Goal: Transaction & Acquisition: Purchase product/service

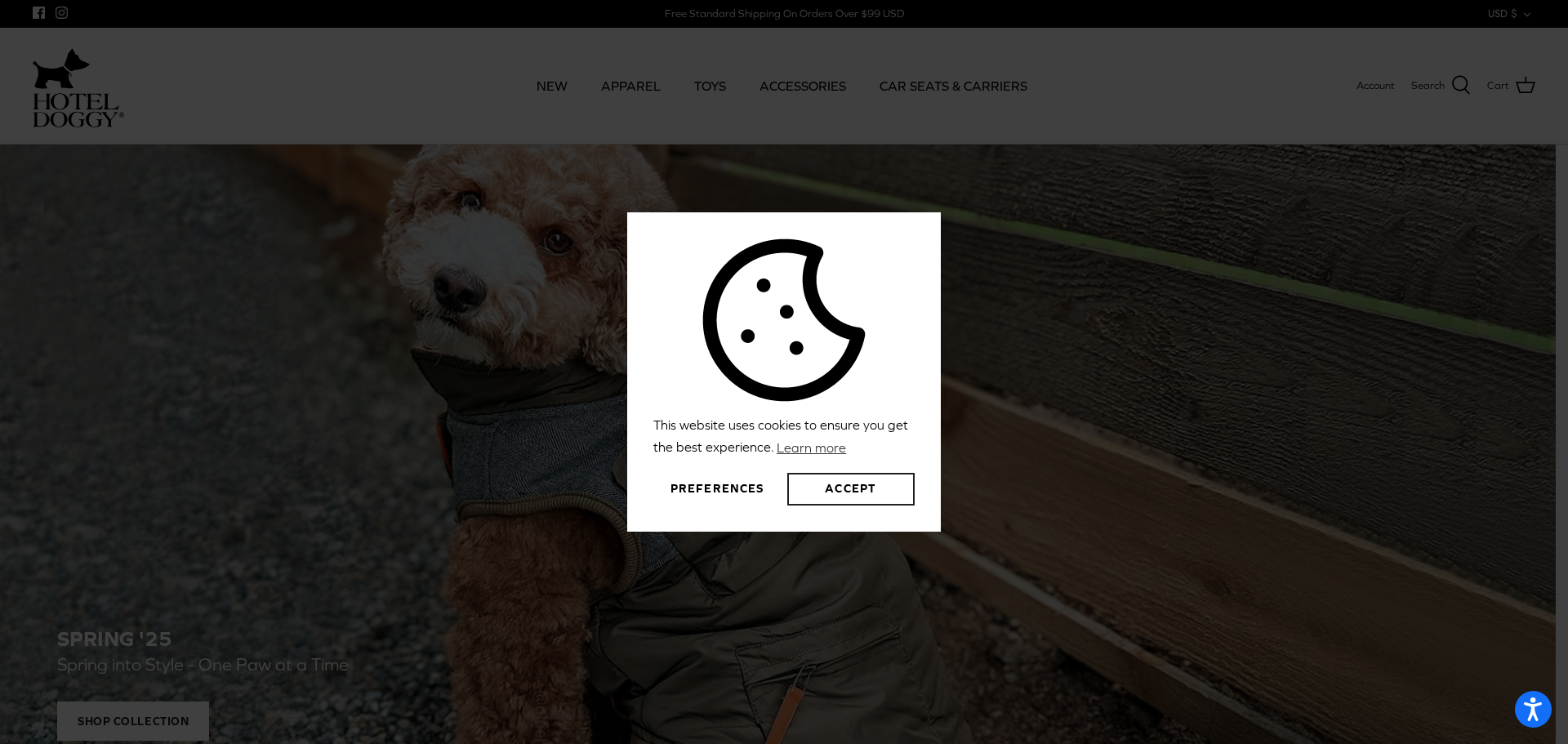
click at [836, 488] on button "Accept" at bounding box center [850, 489] width 127 height 33
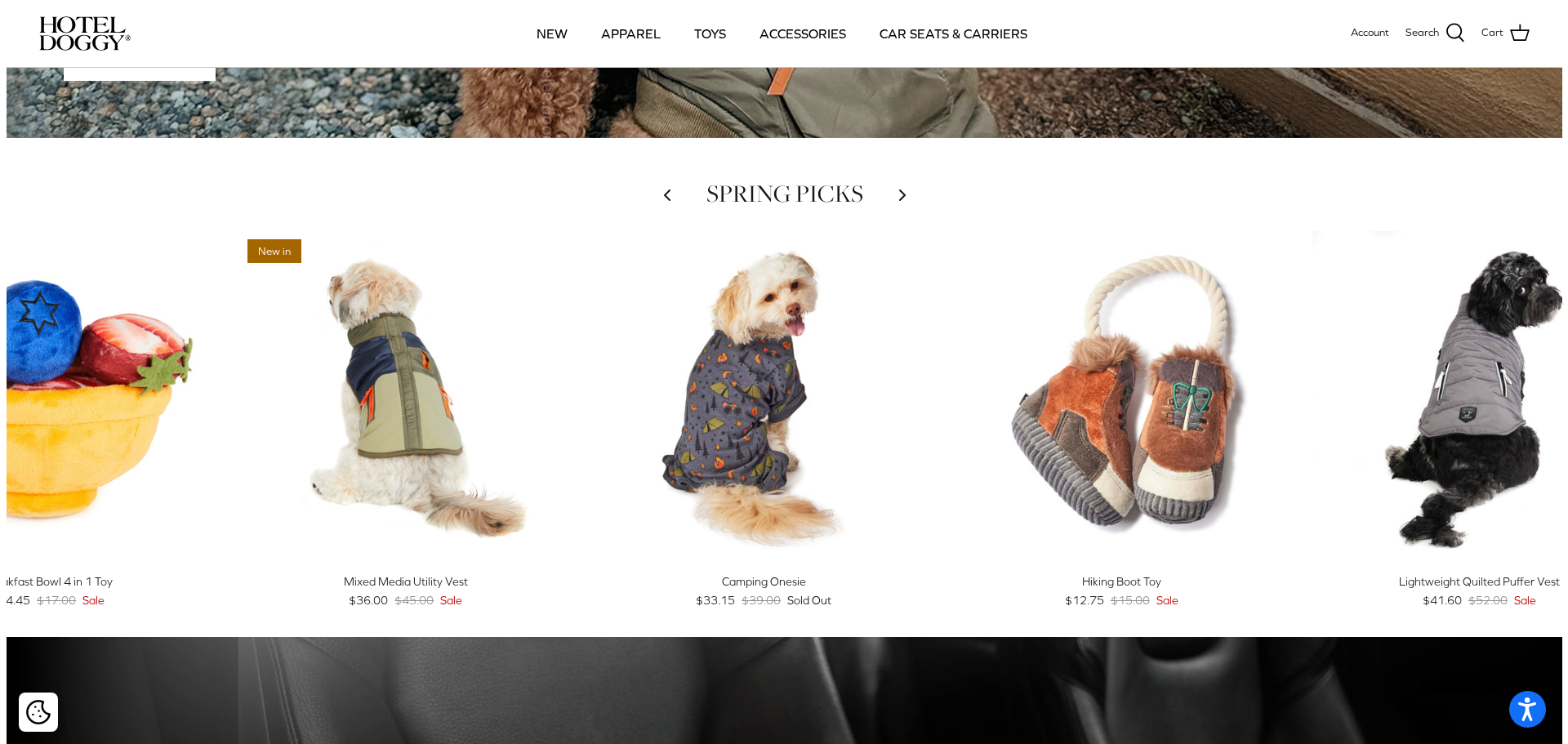
scroll to position [572, 0]
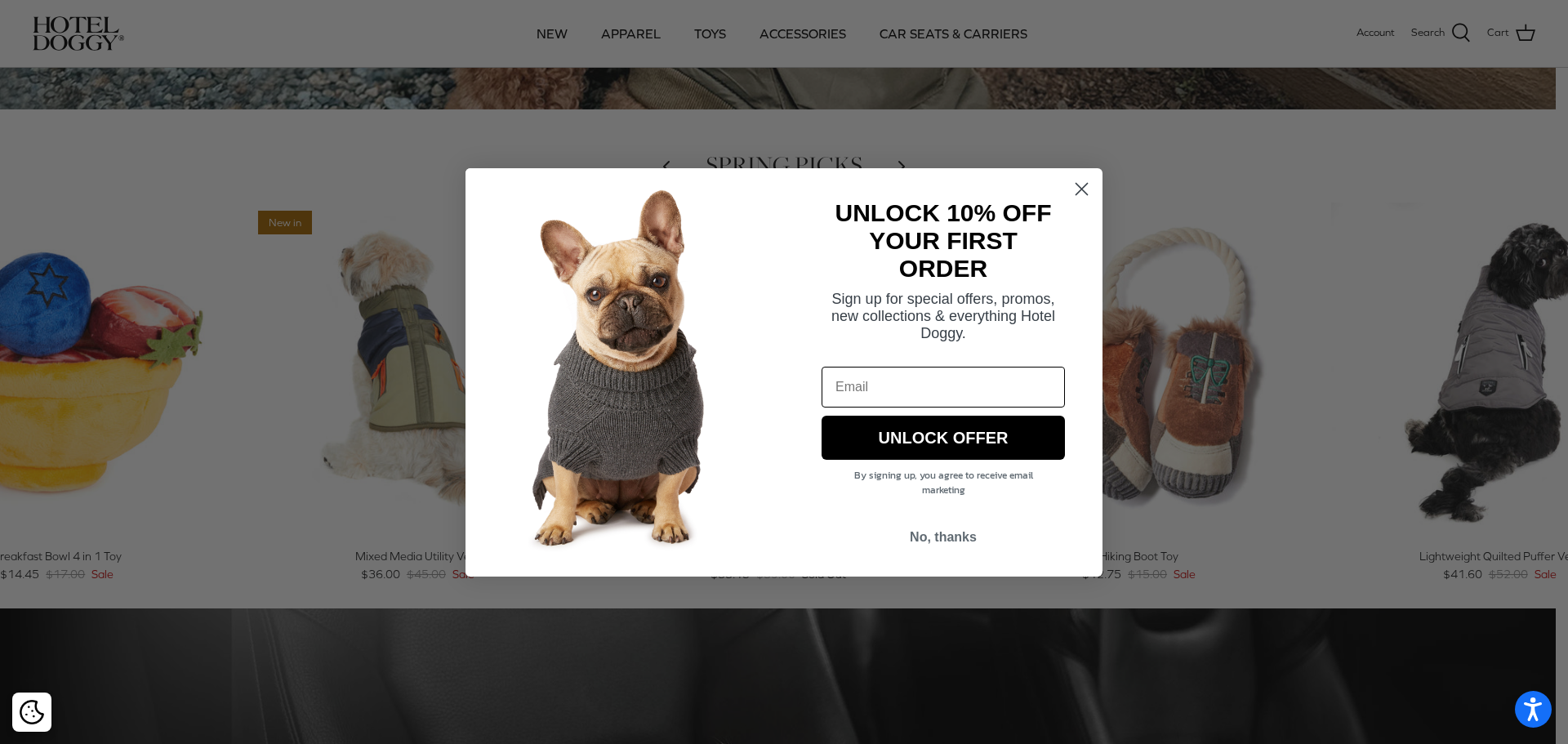
click at [1085, 185] on icon "Close dialog" at bounding box center [1081, 188] width 11 height 11
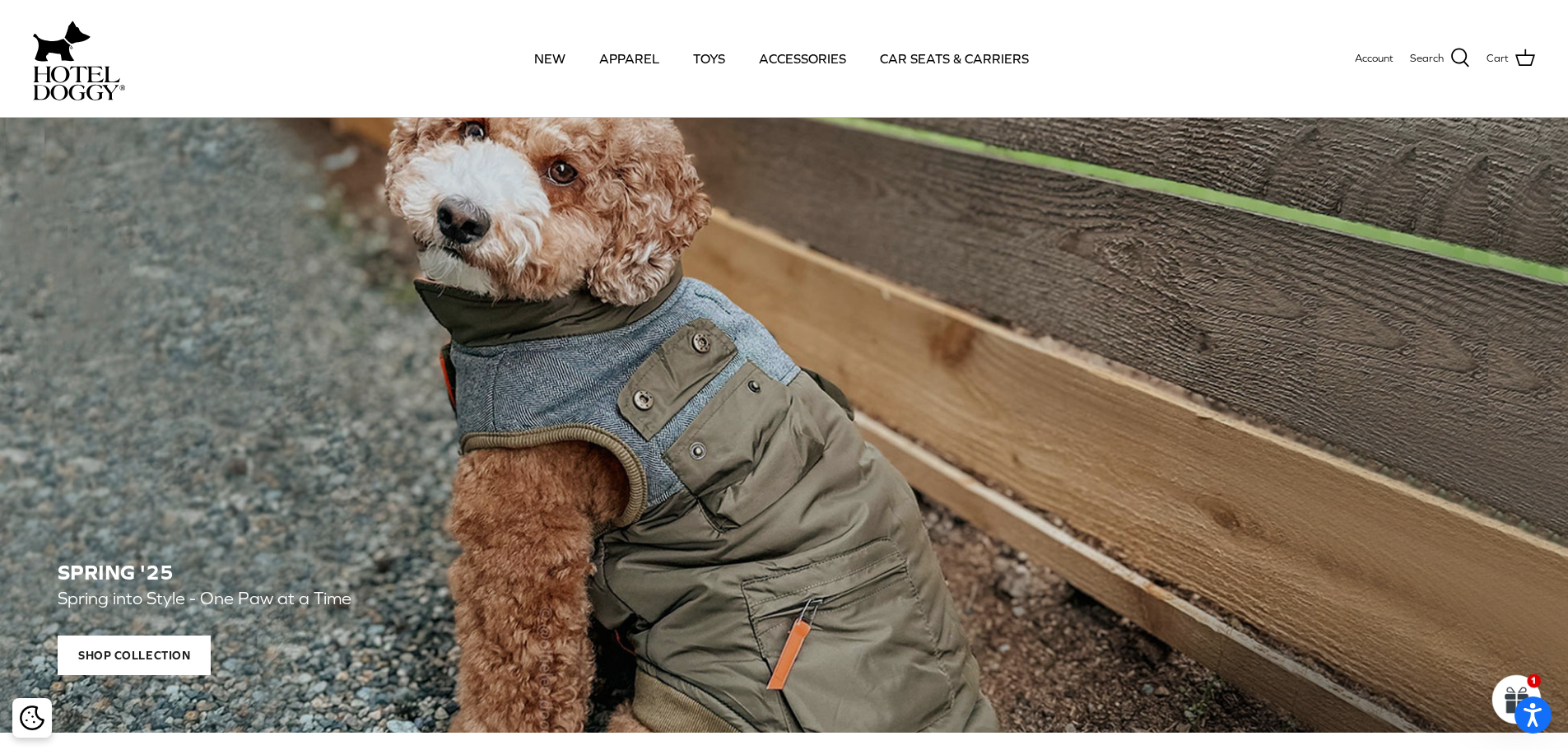
scroll to position [0, 0]
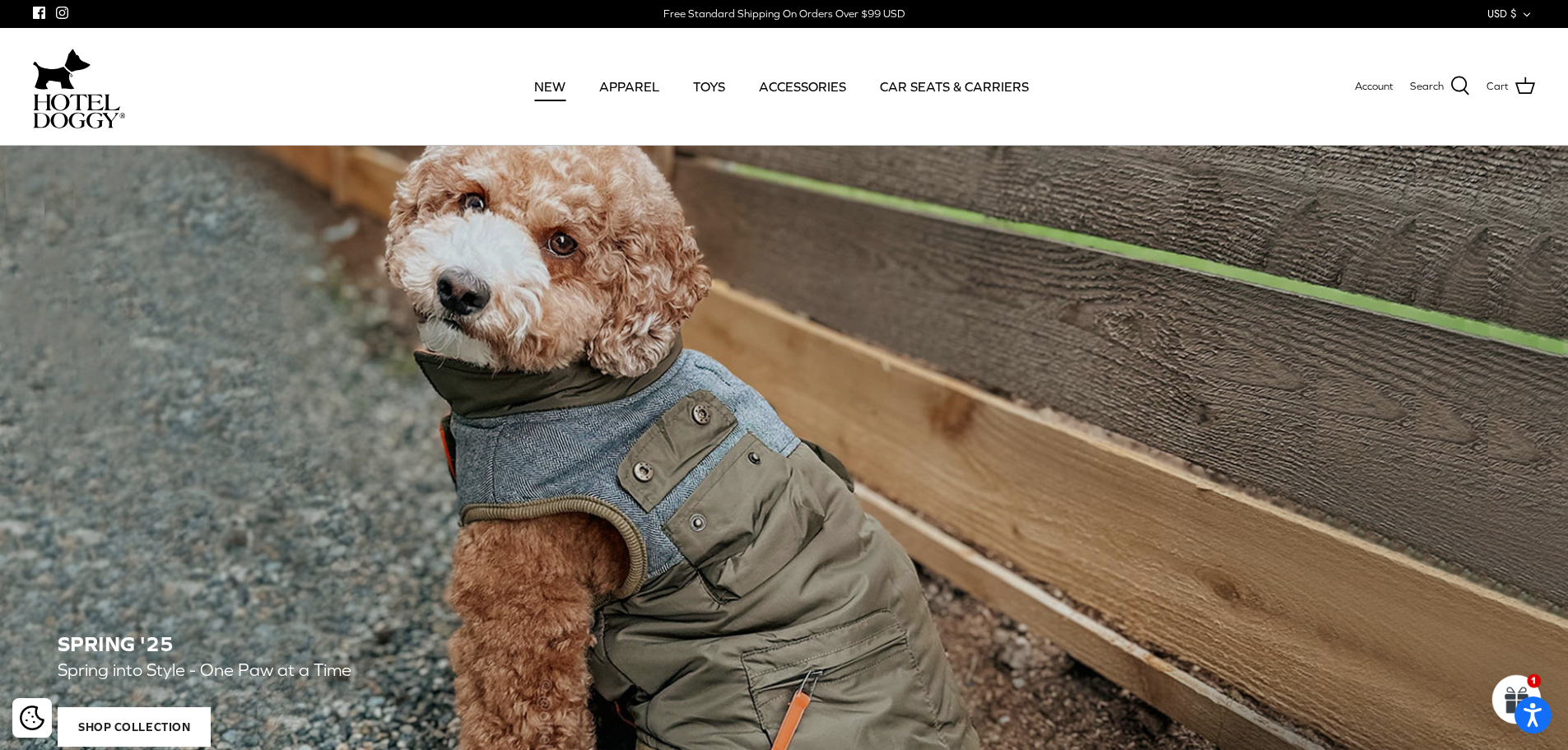
click at [557, 90] on link "NEW" at bounding box center [550, 86] width 61 height 56
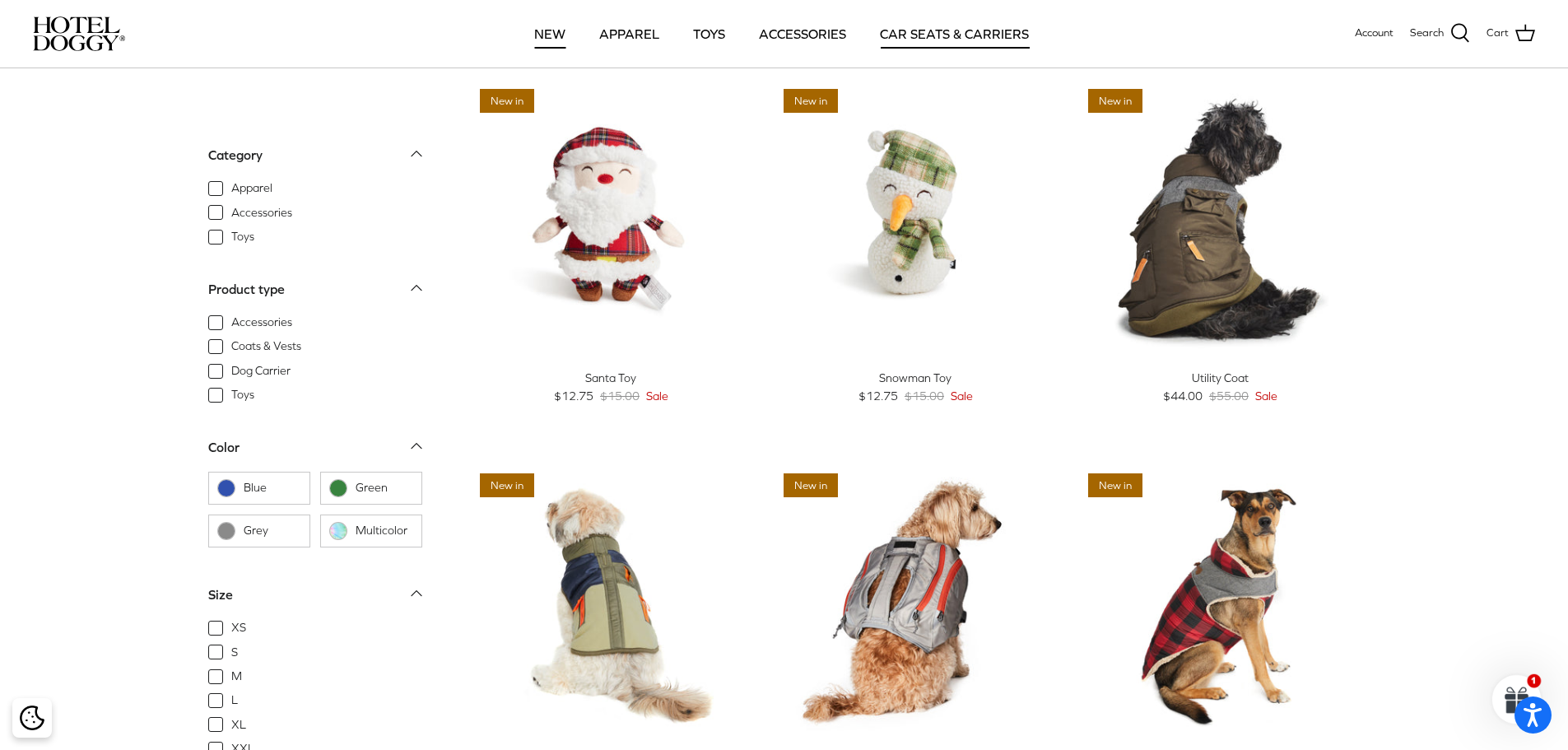
scroll to position [82, 0]
